Goal: Task Accomplishment & Management: Manage account settings

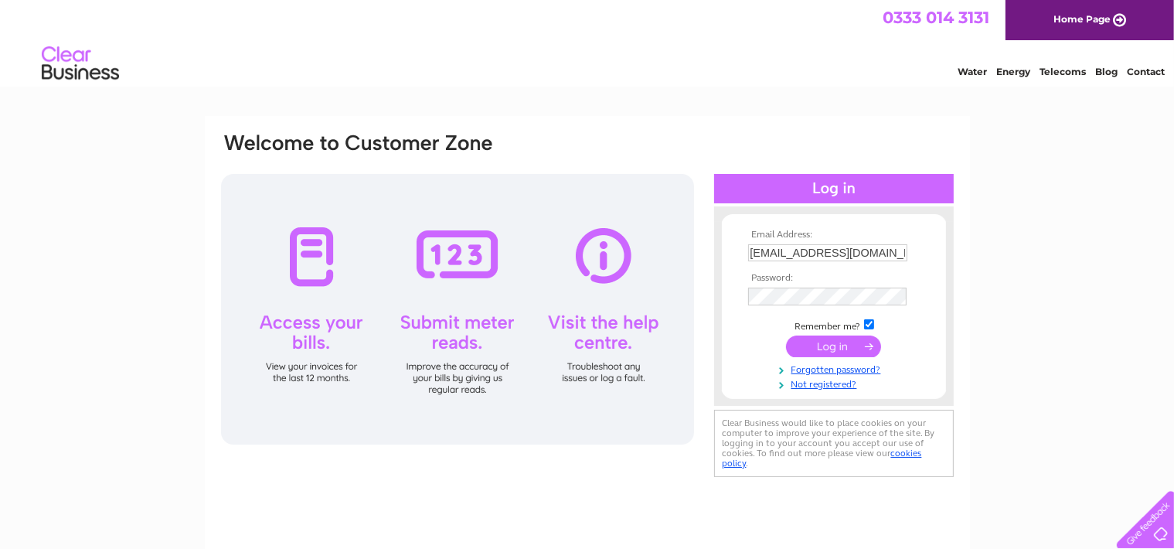
click at [826, 349] on input "submit" at bounding box center [833, 346] width 95 height 22
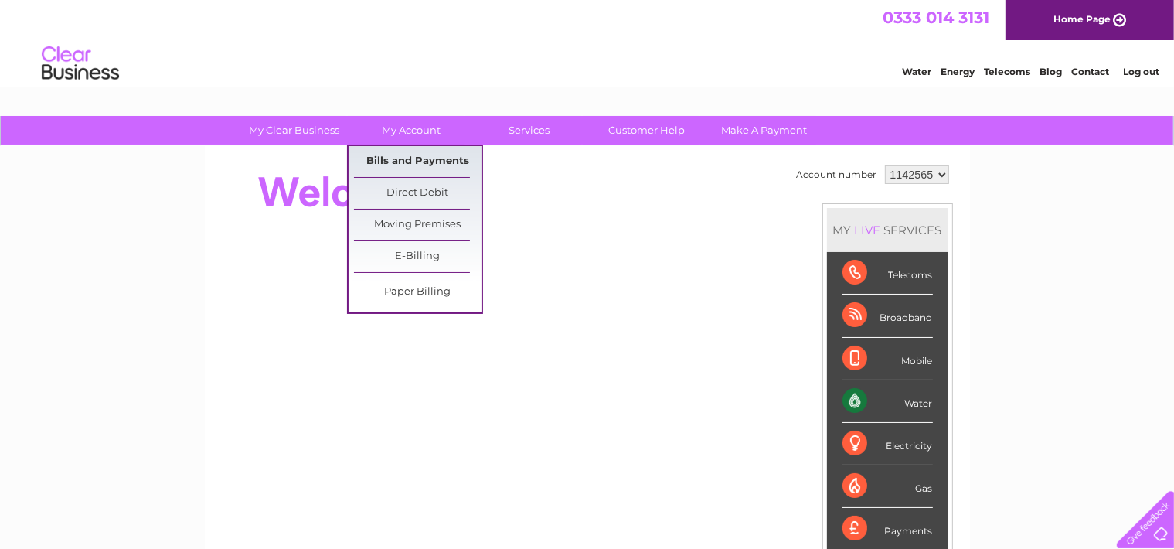
click at [425, 161] on link "Bills and Payments" at bounding box center [418, 161] width 128 height 31
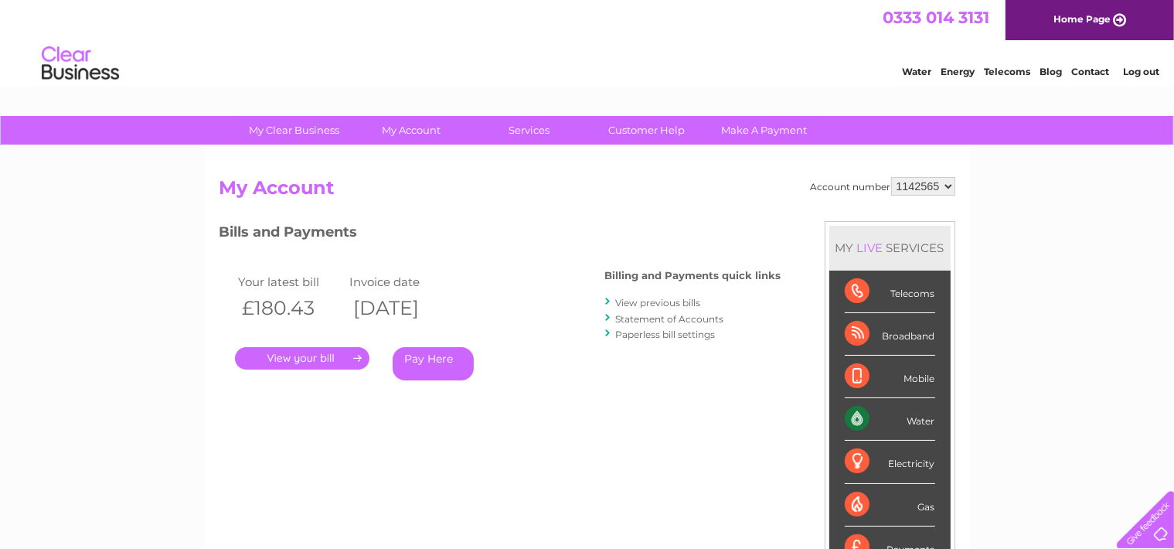
click at [300, 357] on link "." at bounding box center [302, 358] width 134 height 22
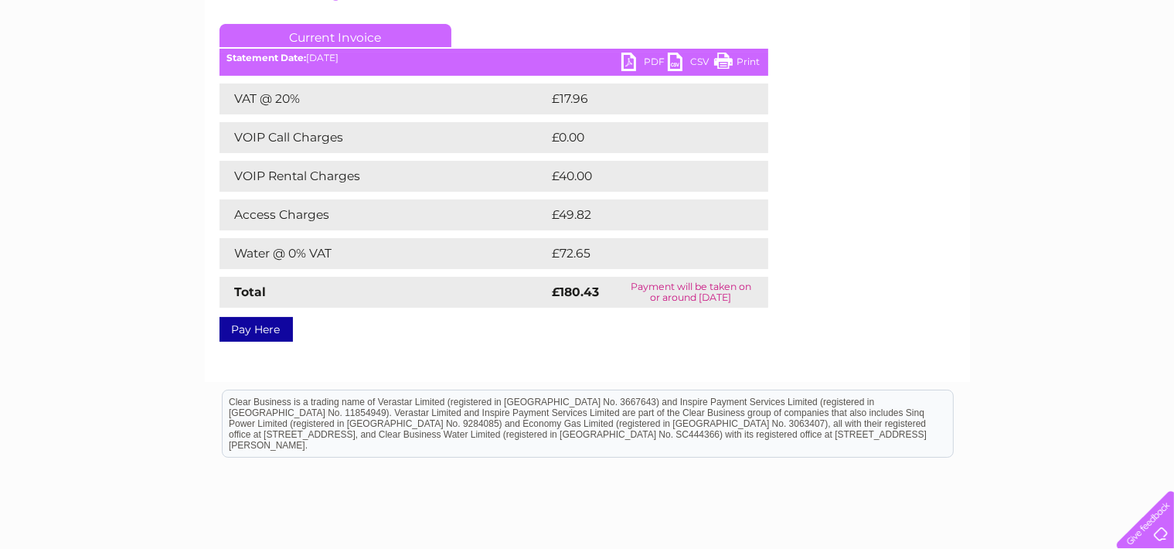
scroll to position [244, 0]
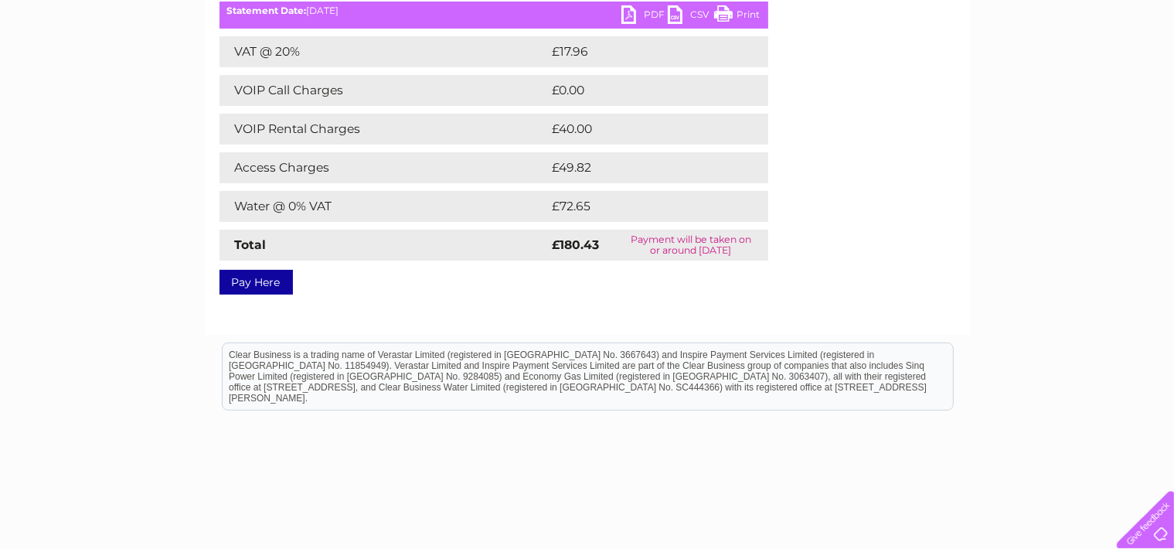
click at [629, 14] on link "PDF" at bounding box center [644, 16] width 46 height 22
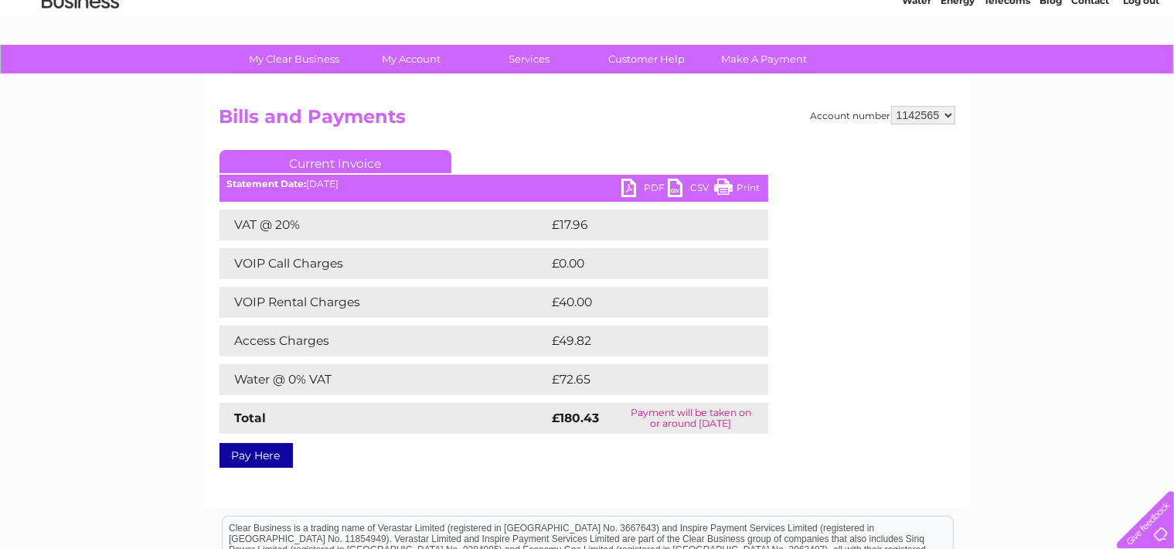
scroll to position [0, 0]
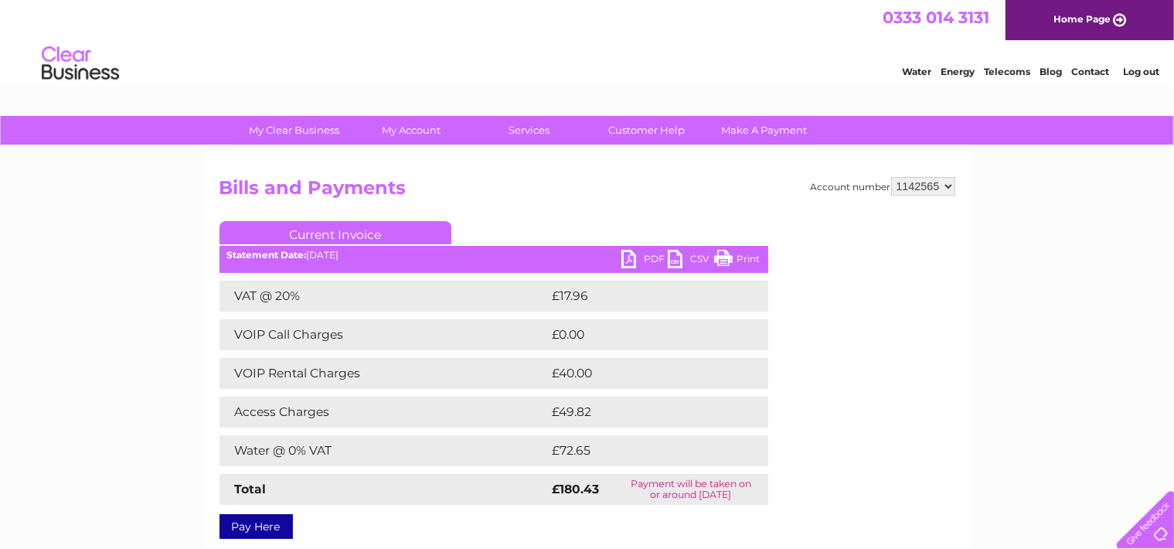
click at [1135, 77] on link "Log out" at bounding box center [1141, 72] width 36 height 12
